Goal: Transaction & Acquisition: Purchase product/service

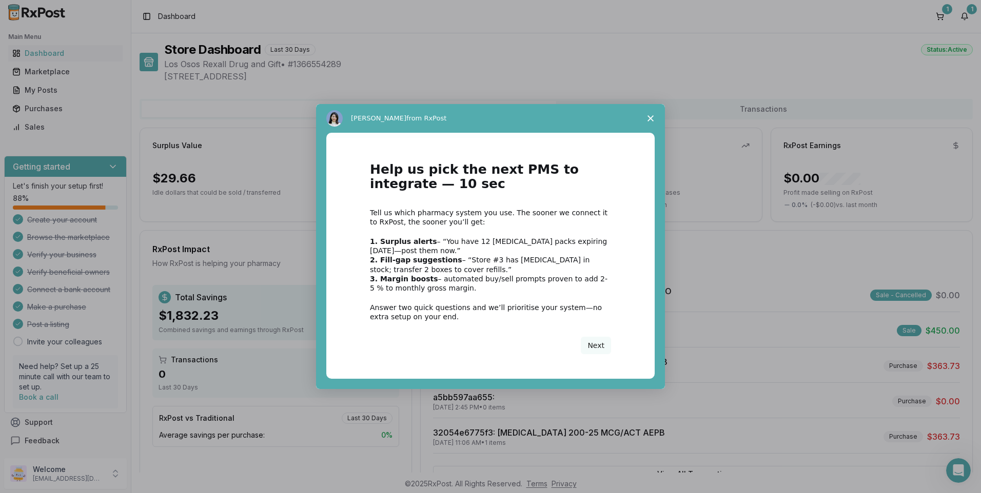
click at [646, 116] on span "Close survey" at bounding box center [650, 118] width 29 height 29
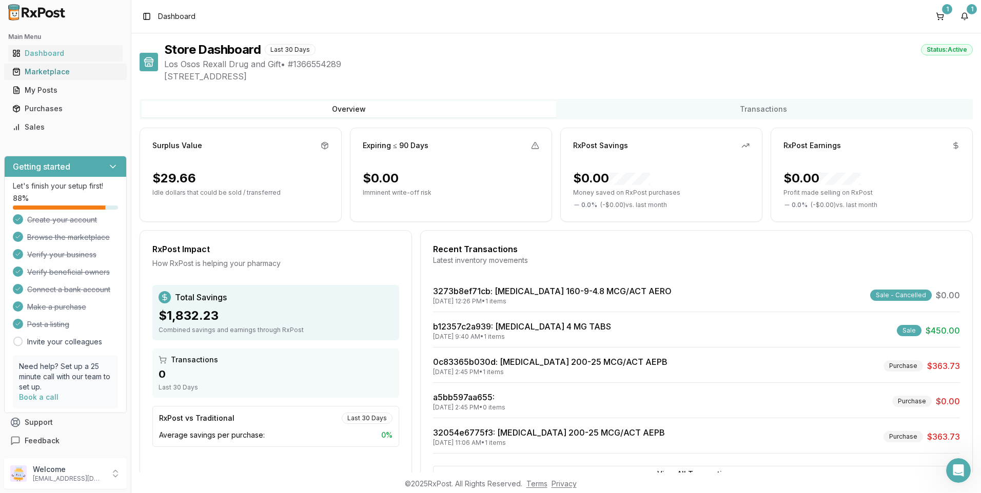
click at [53, 70] on div "Marketplace" at bounding box center [65, 72] width 106 height 10
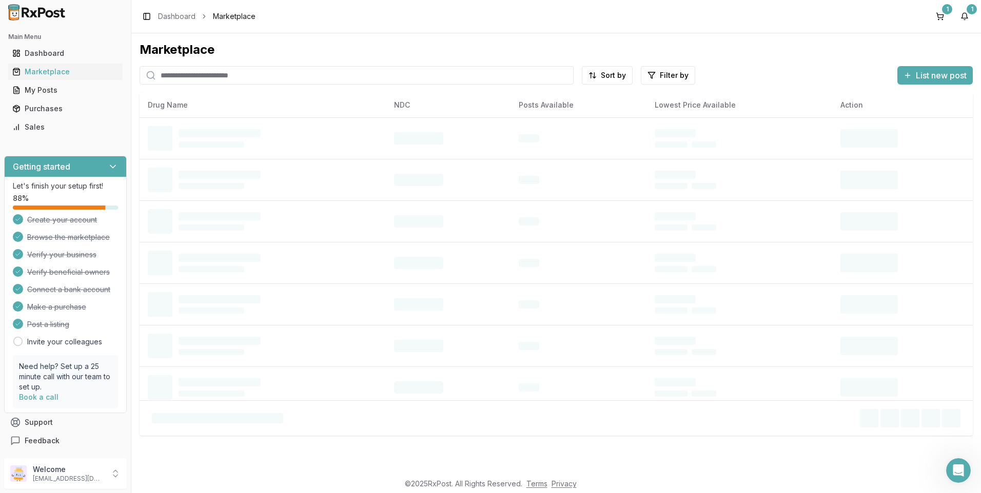
click at [212, 78] on input "search" at bounding box center [357, 75] width 434 height 18
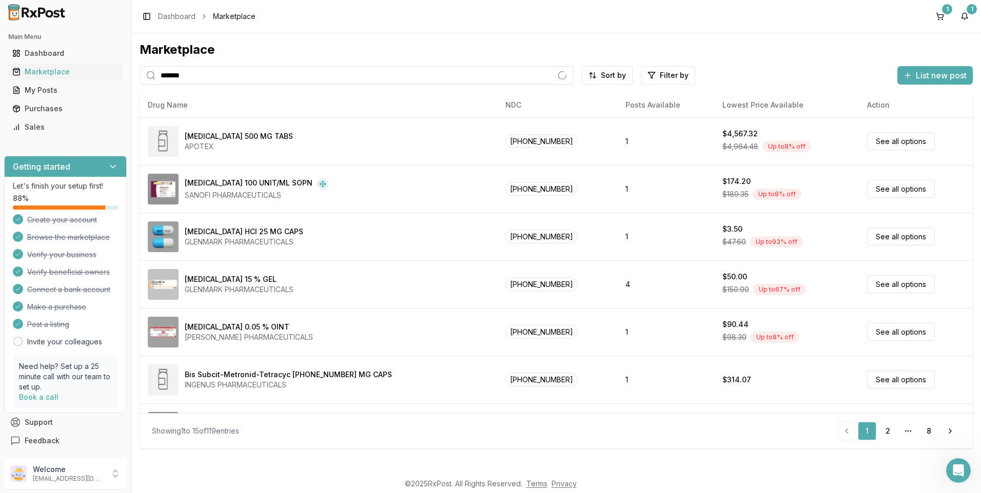
type input "*******"
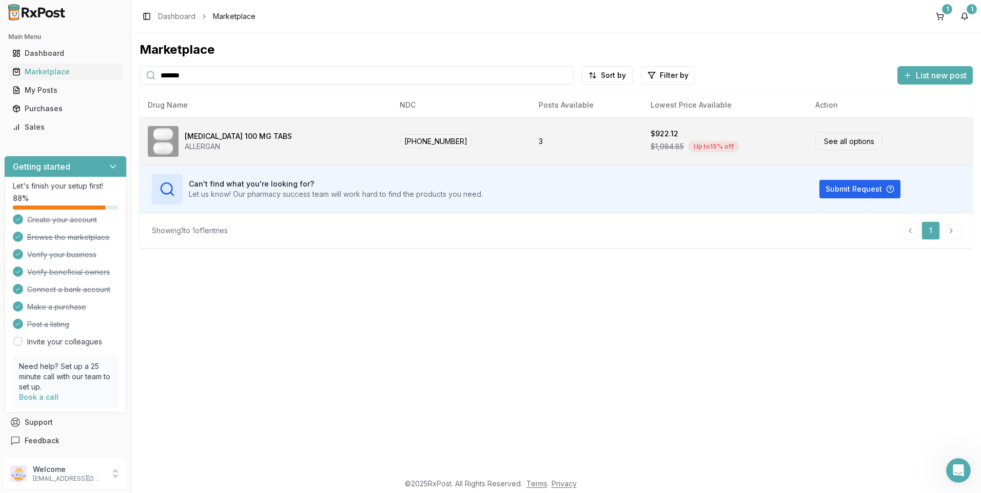
click at [848, 142] on link "See all options" at bounding box center [849, 141] width 68 height 18
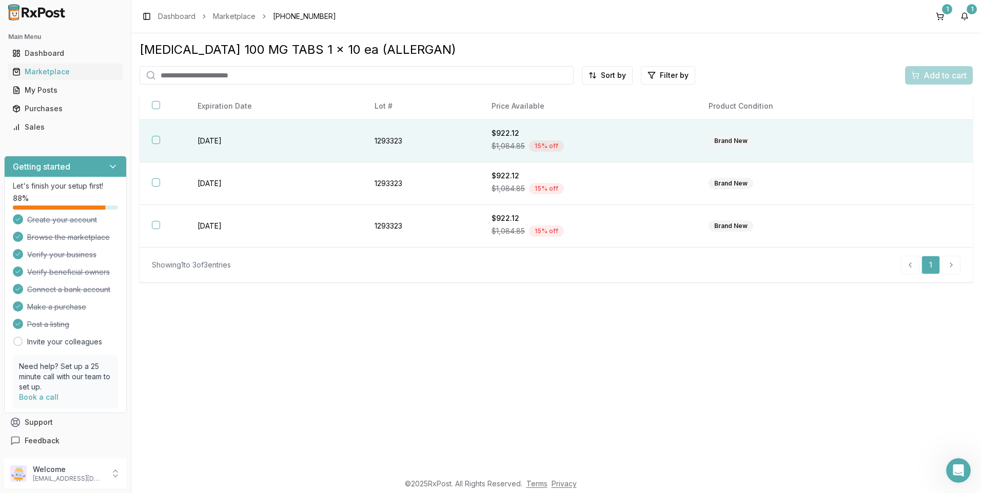
click at [240, 140] on td "[DATE]" at bounding box center [273, 141] width 176 height 43
click at [961, 475] on div "Open Intercom Messenger" at bounding box center [957, 469] width 34 height 34
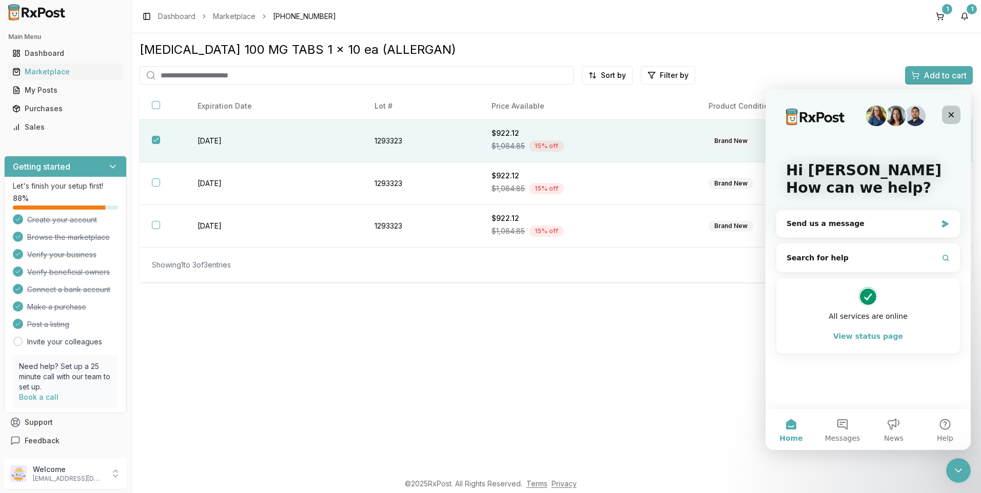
click at [952, 117] on icon "Close" at bounding box center [951, 115] width 8 height 8
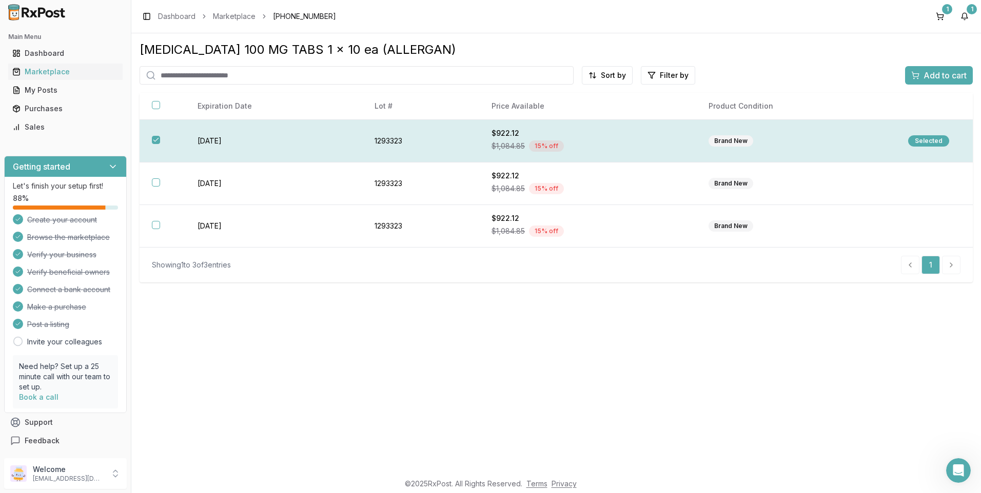
click at [918, 146] on div "Selected" at bounding box center [928, 140] width 41 height 11
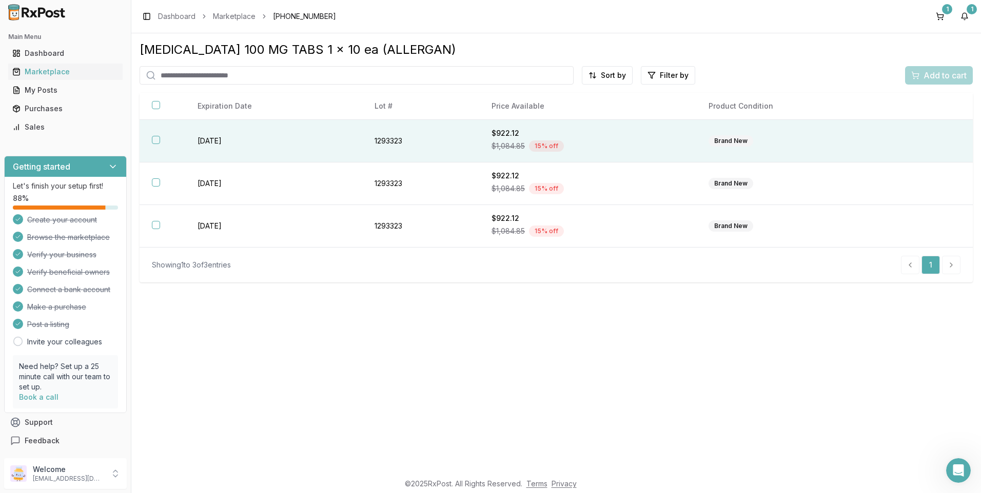
click at [918, 146] on td at bounding box center [934, 141] width 77 height 43
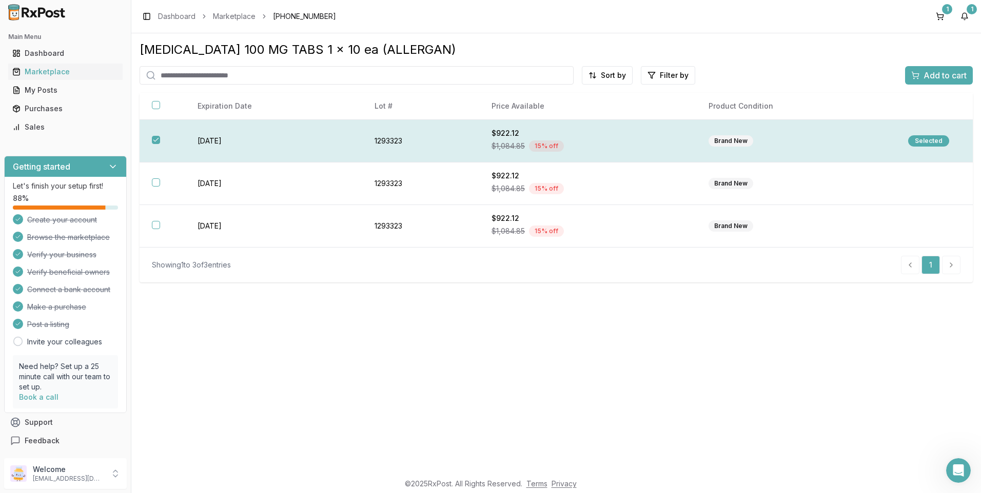
click at [938, 81] on span "Add to cart" at bounding box center [944, 75] width 43 height 12
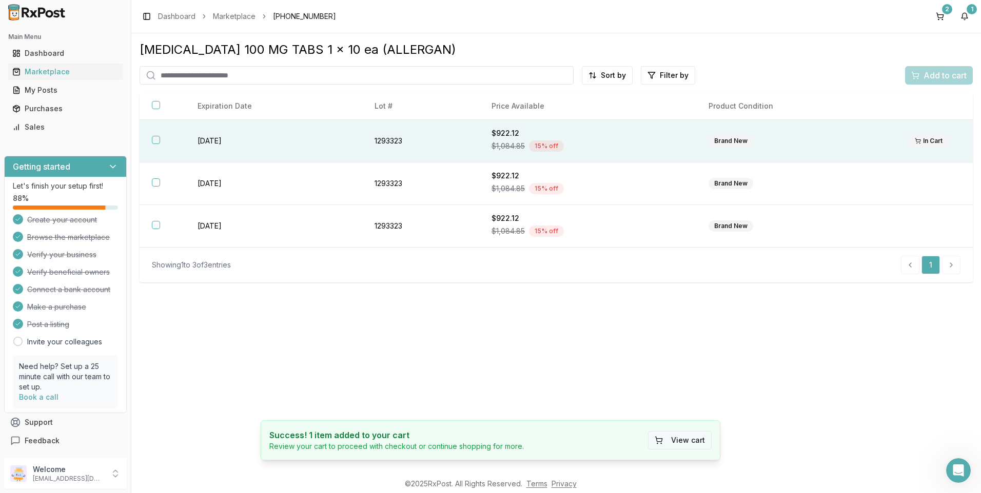
click at [684, 438] on button "View cart" at bounding box center [680, 440] width 64 height 18
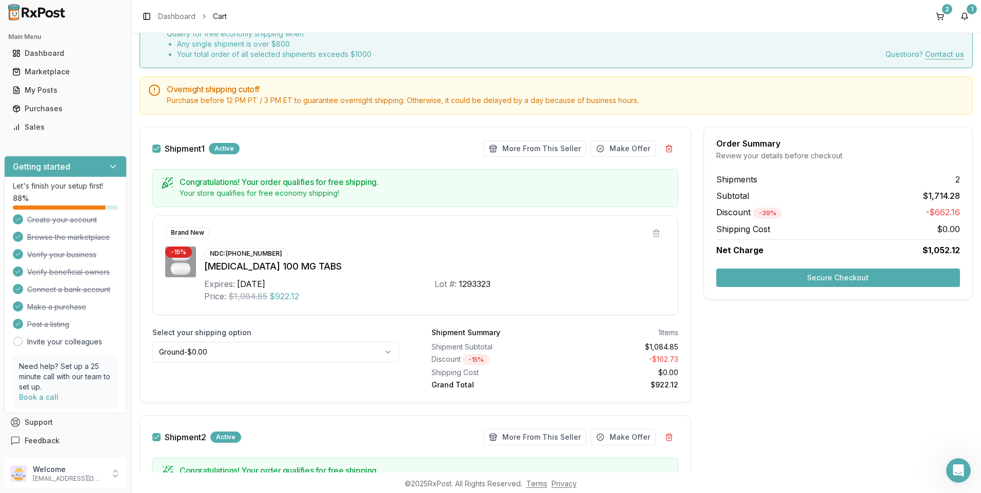
scroll to position [154, 0]
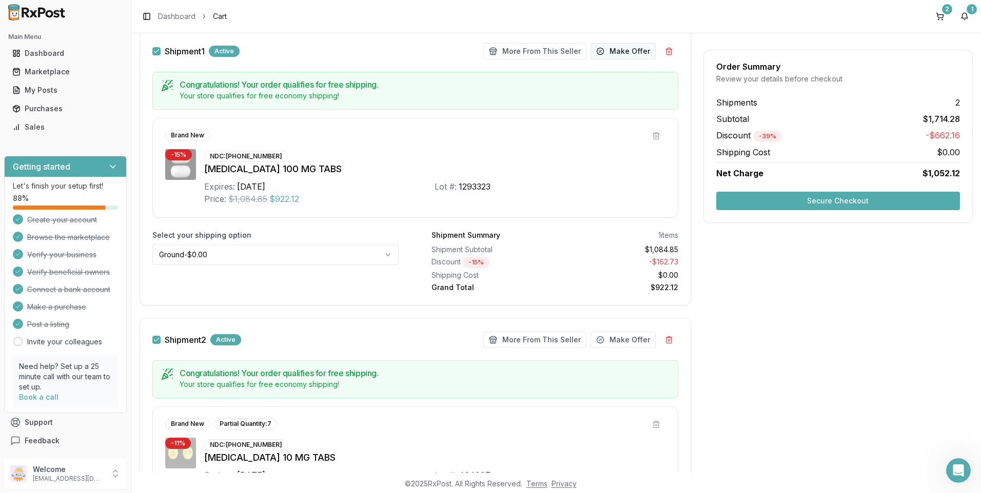
click at [613, 47] on button "Make Offer" at bounding box center [622, 51] width 65 height 16
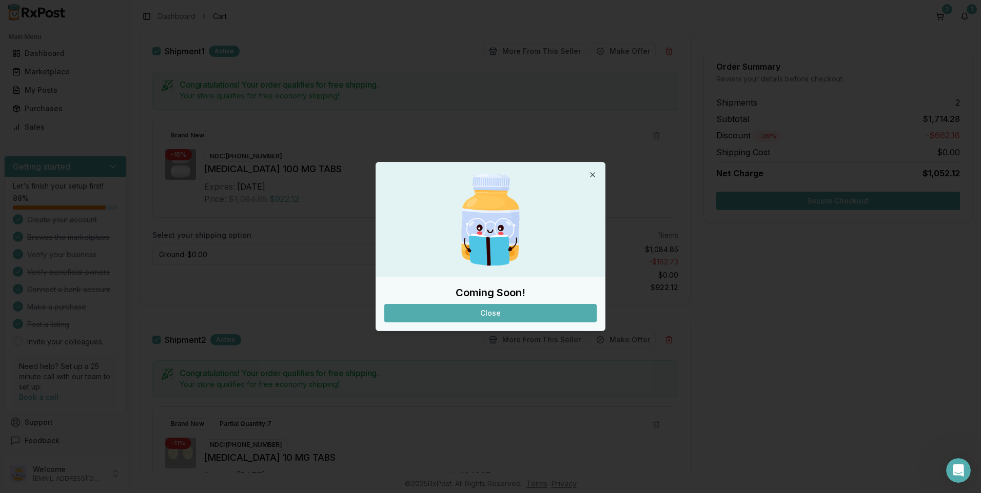
click at [510, 316] on button "Close" at bounding box center [490, 313] width 212 height 18
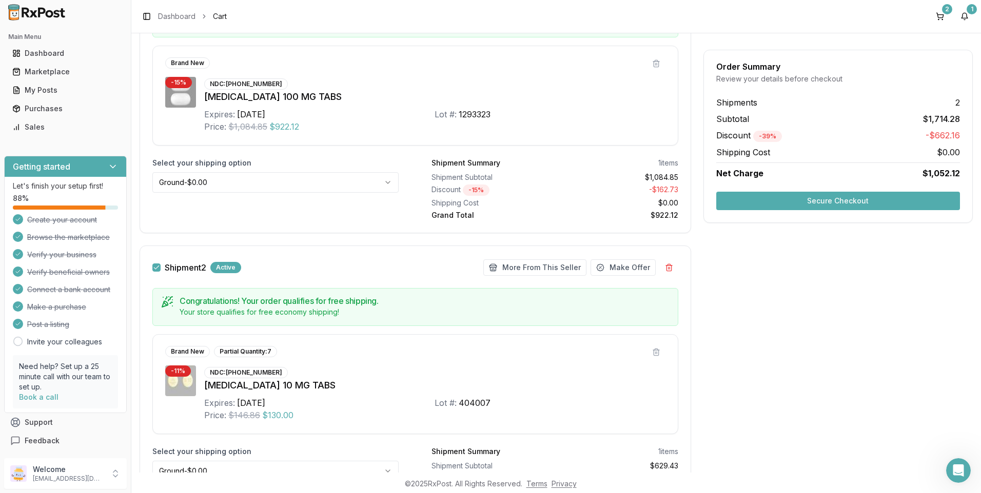
scroll to position [304, 0]
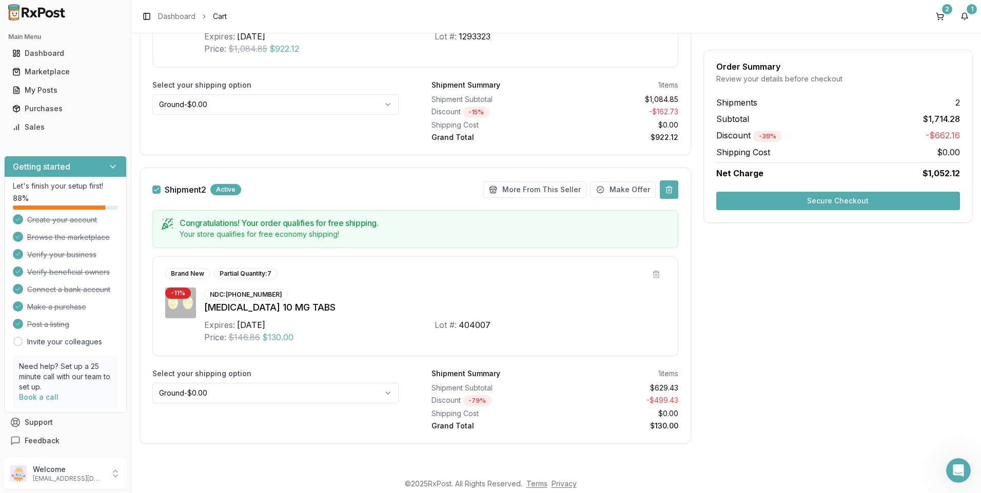
click at [663, 193] on button at bounding box center [669, 190] width 18 height 18
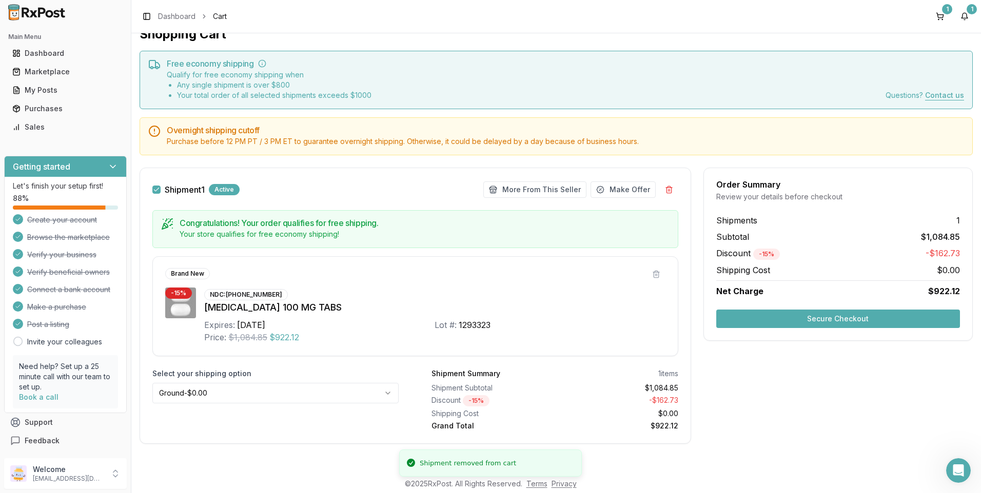
click at [663, 193] on button at bounding box center [669, 190] width 18 height 18
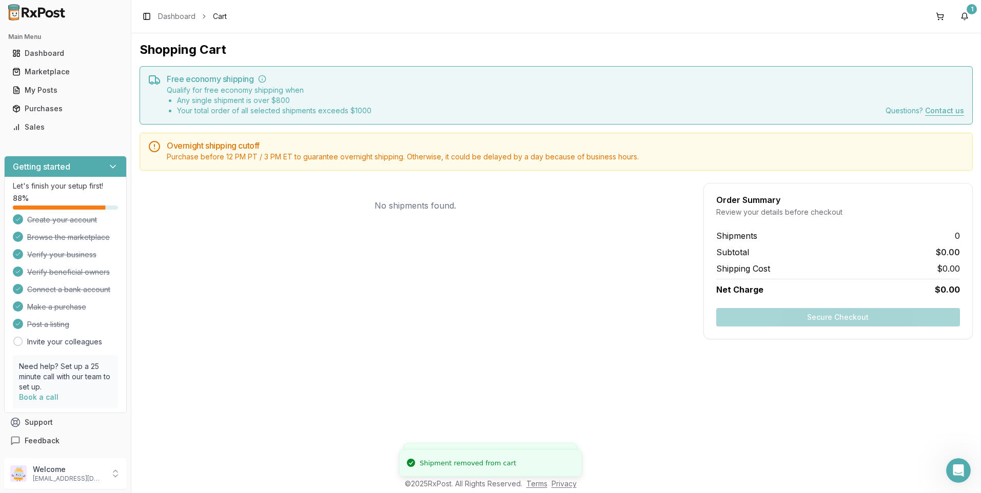
scroll to position [0, 0]
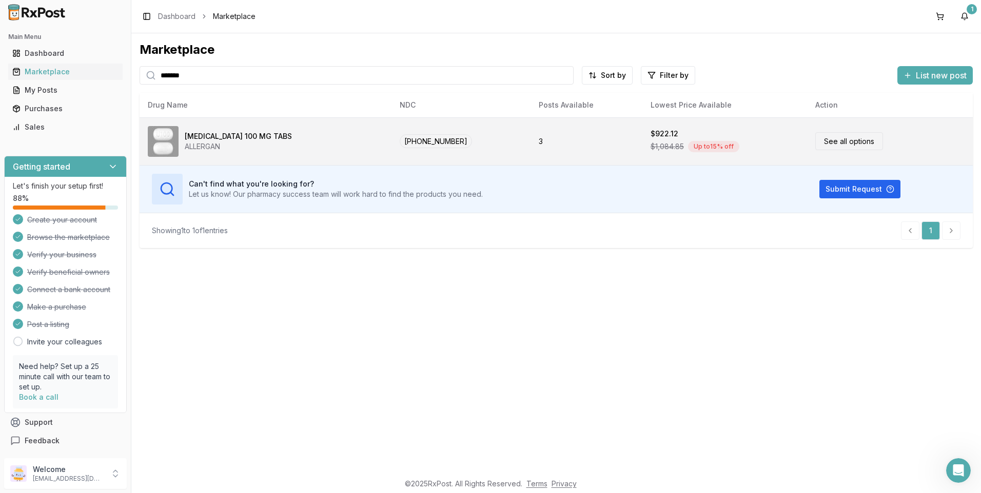
click at [849, 146] on link "See all options" at bounding box center [849, 141] width 68 height 18
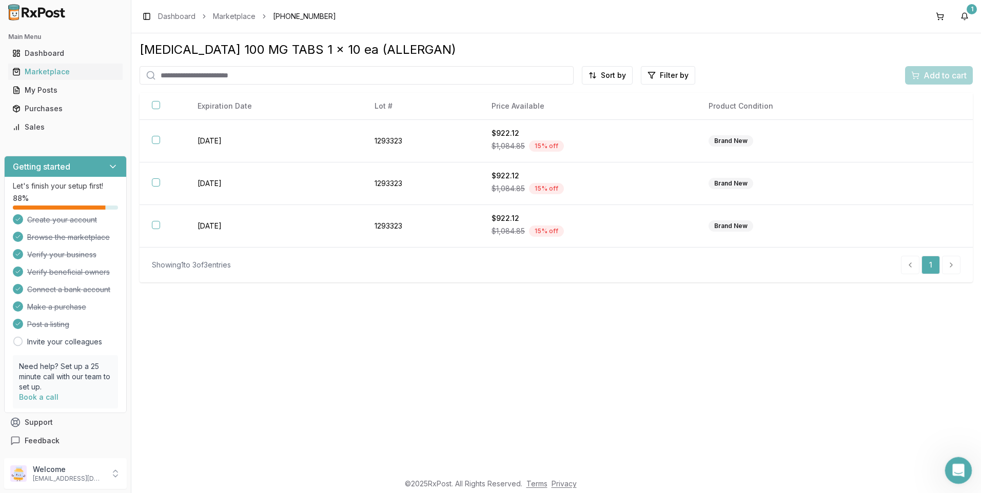
click at [957, 469] on icon "Open Intercom Messenger" at bounding box center [956, 469] width 17 height 17
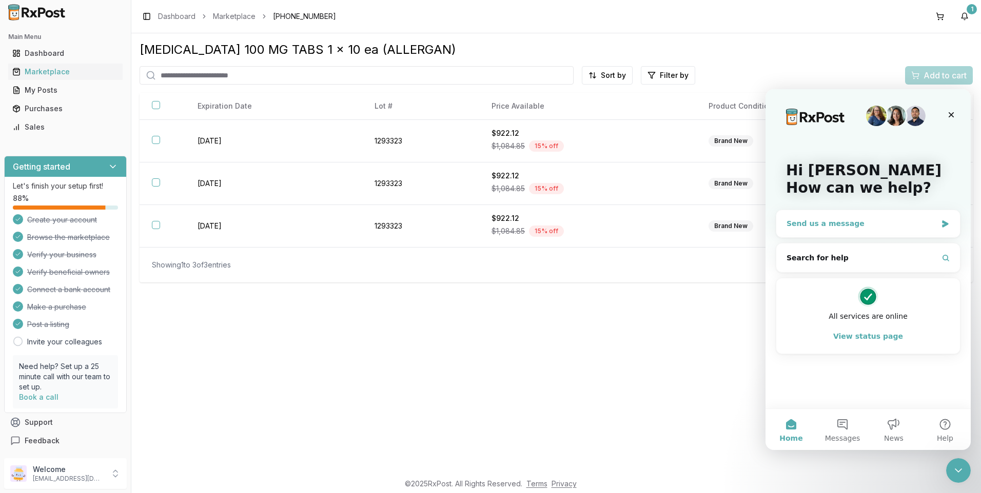
click at [799, 219] on div "Send us a message" at bounding box center [861, 224] width 150 height 11
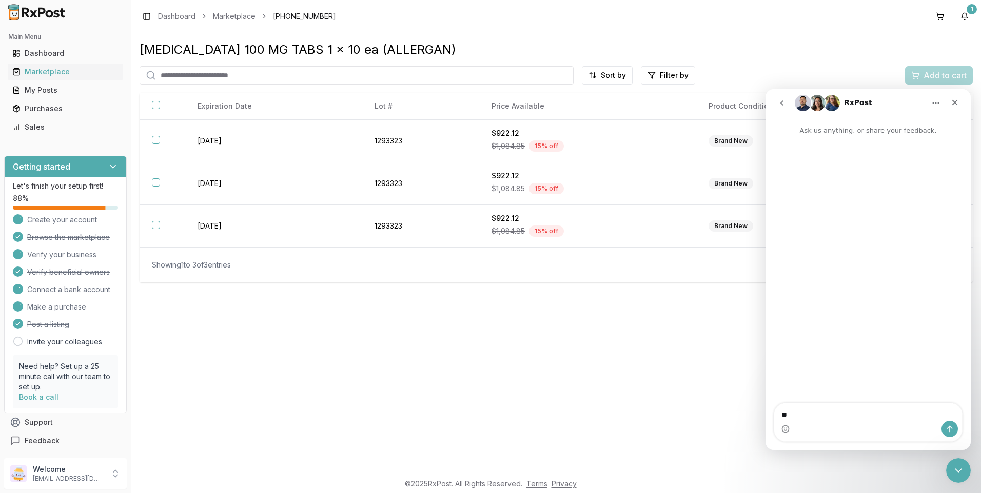
type textarea "*"
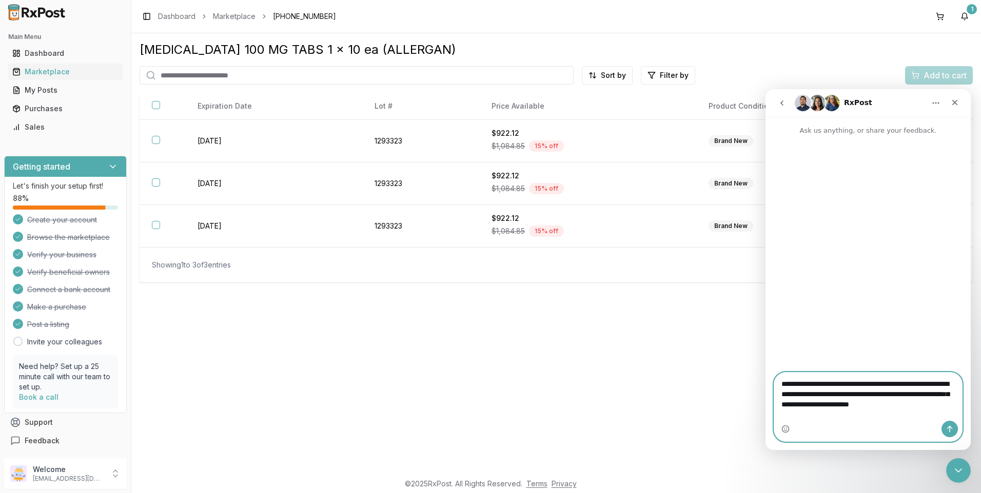
click at [933, 411] on textarea "**********" at bounding box center [868, 392] width 188 height 38
type textarea "**********"
click at [949, 431] on icon "Send a message…" at bounding box center [950, 429] width 6 height 7
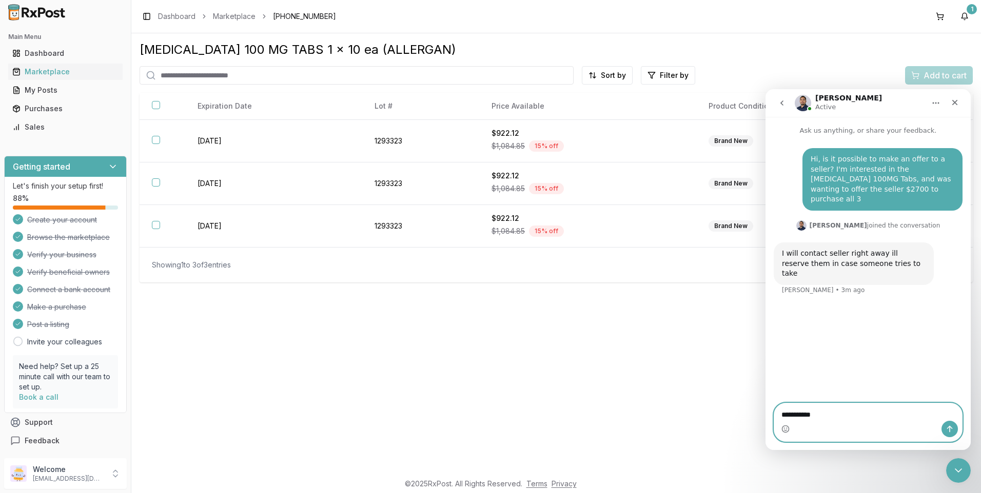
type textarea "**********"
